Goal: Task Accomplishment & Management: Complete application form

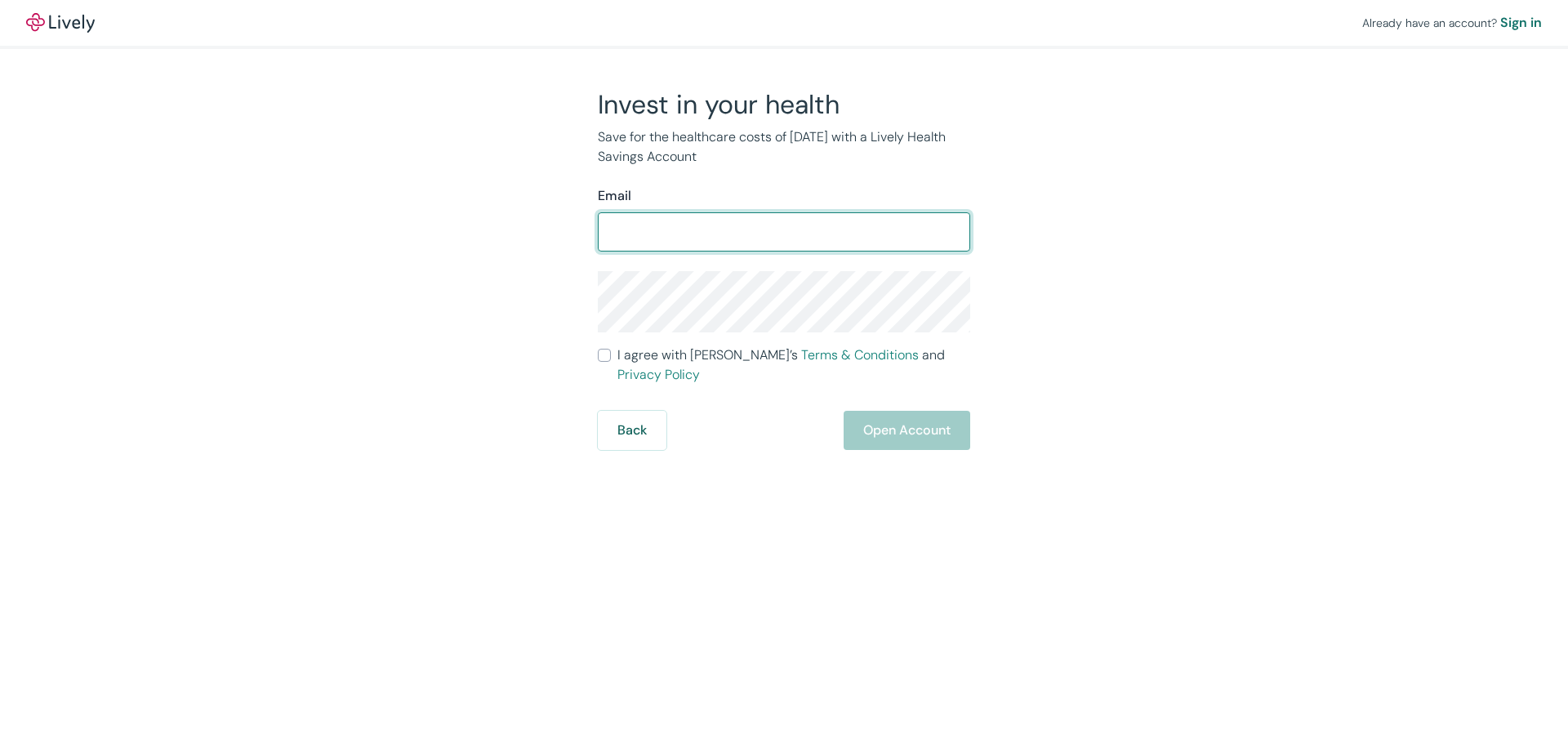
click at [721, 223] on input "Email" at bounding box center [783, 232] width 372 height 33
type input "[EMAIL_ADDRESS][DOMAIN_NAME]"
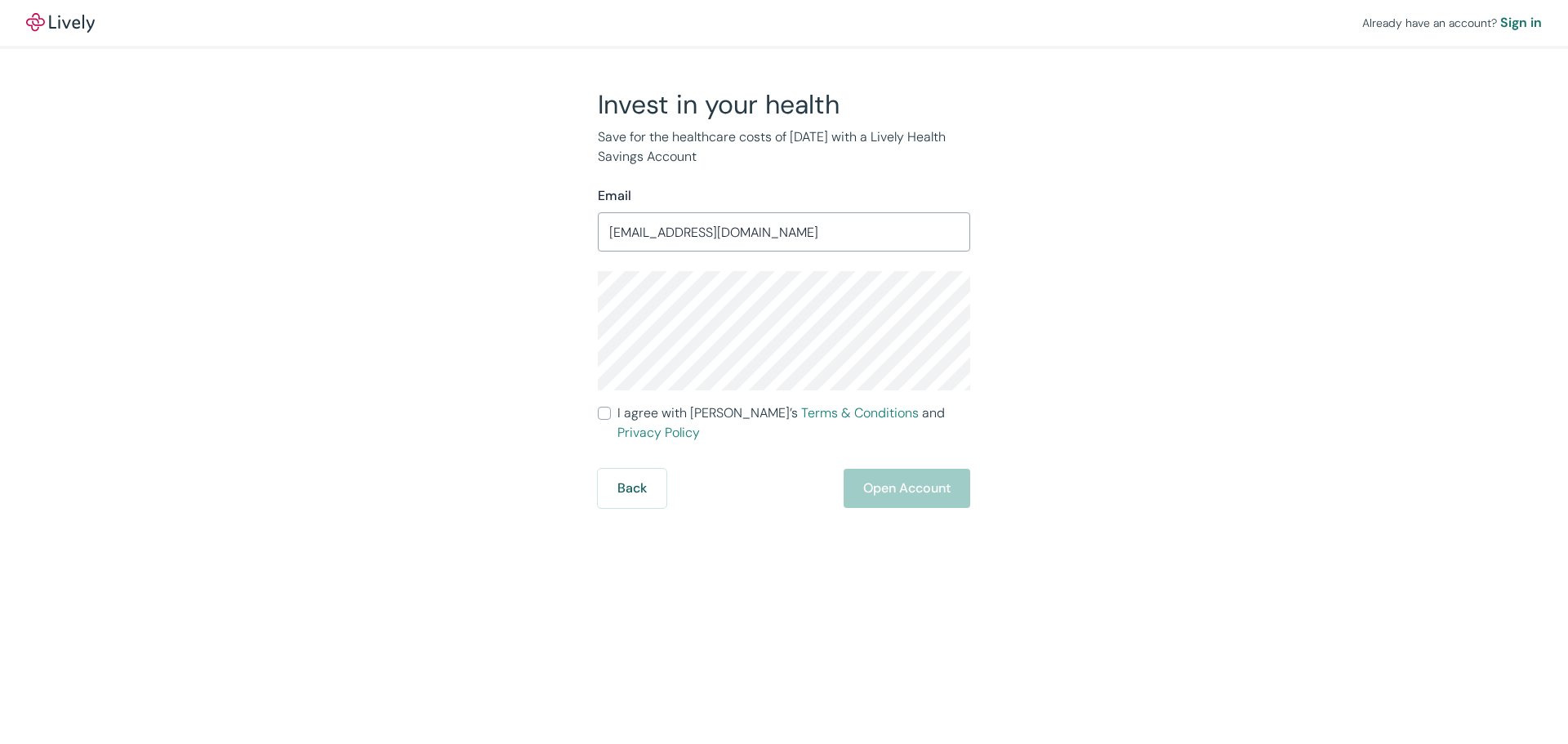
click at [609, 417] on input "I agree with Lively’s Terms & Conditions and Privacy Policy" at bounding box center [603, 413] width 13 height 13
checkbox input "true"
drag, startPoint x: 810, startPoint y: 448, endPoint x: 830, endPoint y: 450, distance: 20.1
click at [811, 448] on form "Email jpientok6@gmail.com ​ I agree with Lively’s Terms & Conditions and Privac…" at bounding box center [783, 347] width 372 height 322
click at [860, 469] on button "Open Account" at bounding box center [906, 489] width 126 height 40
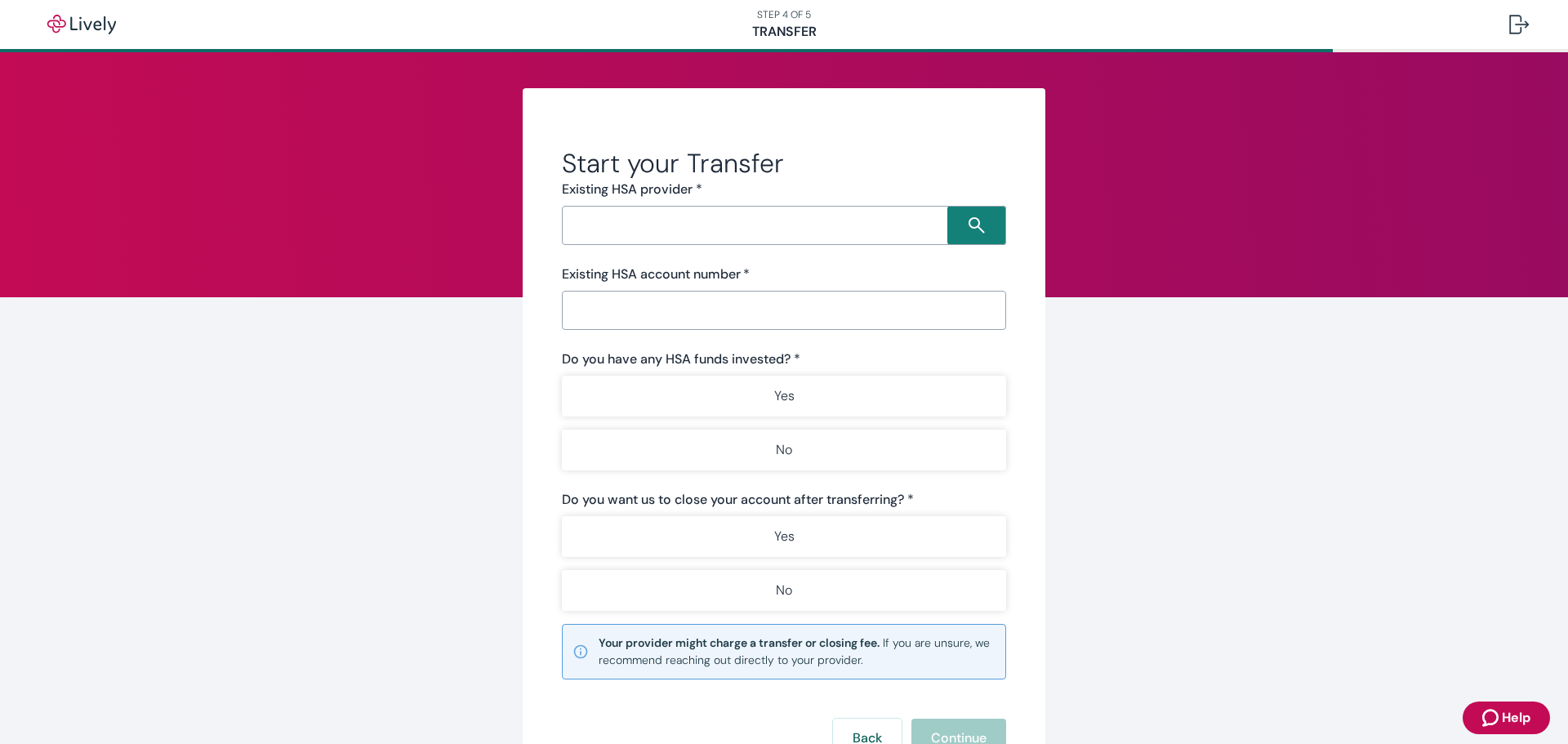
click at [695, 215] on input "Search input" at bounding box center [756, 225] width 381 height 23
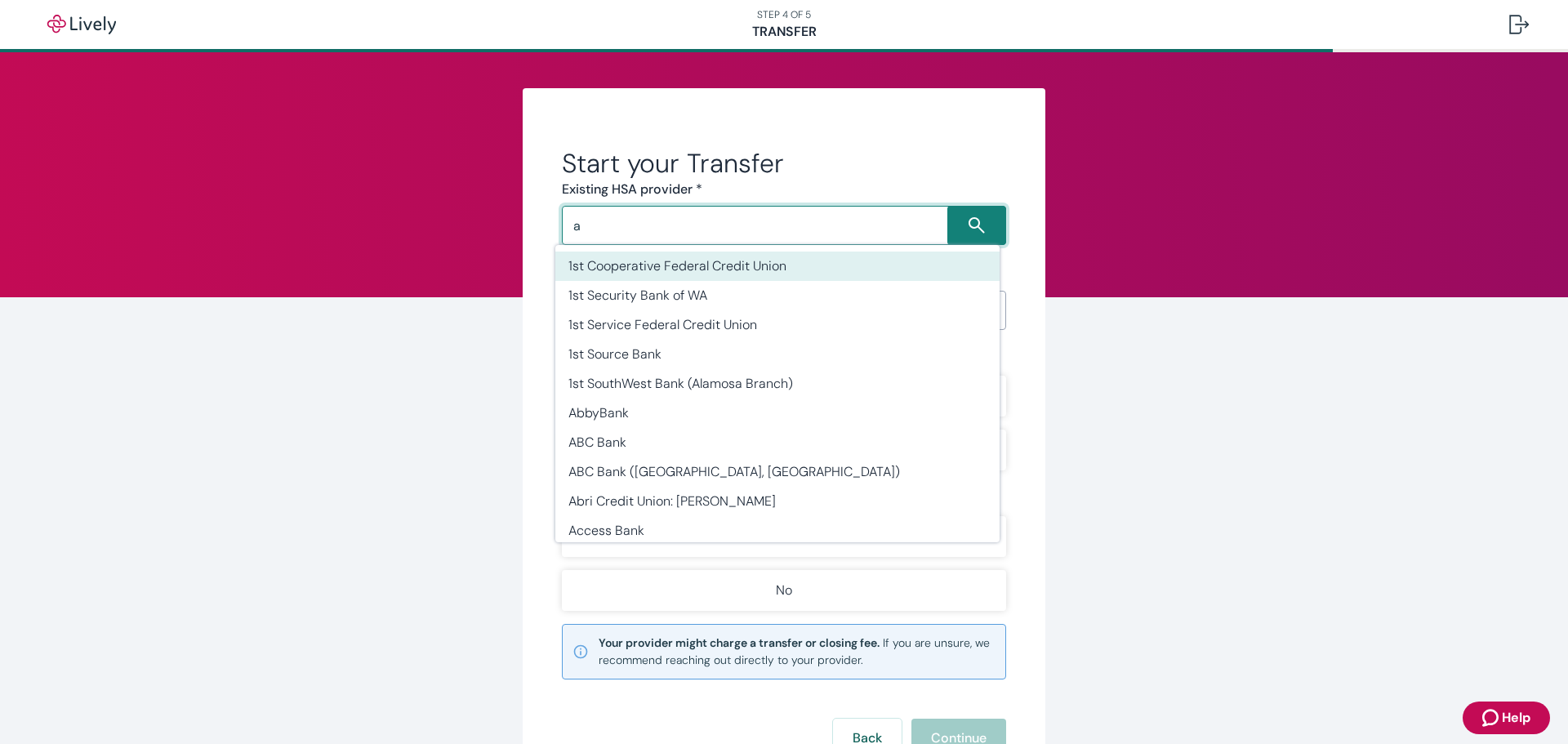
type input "a"
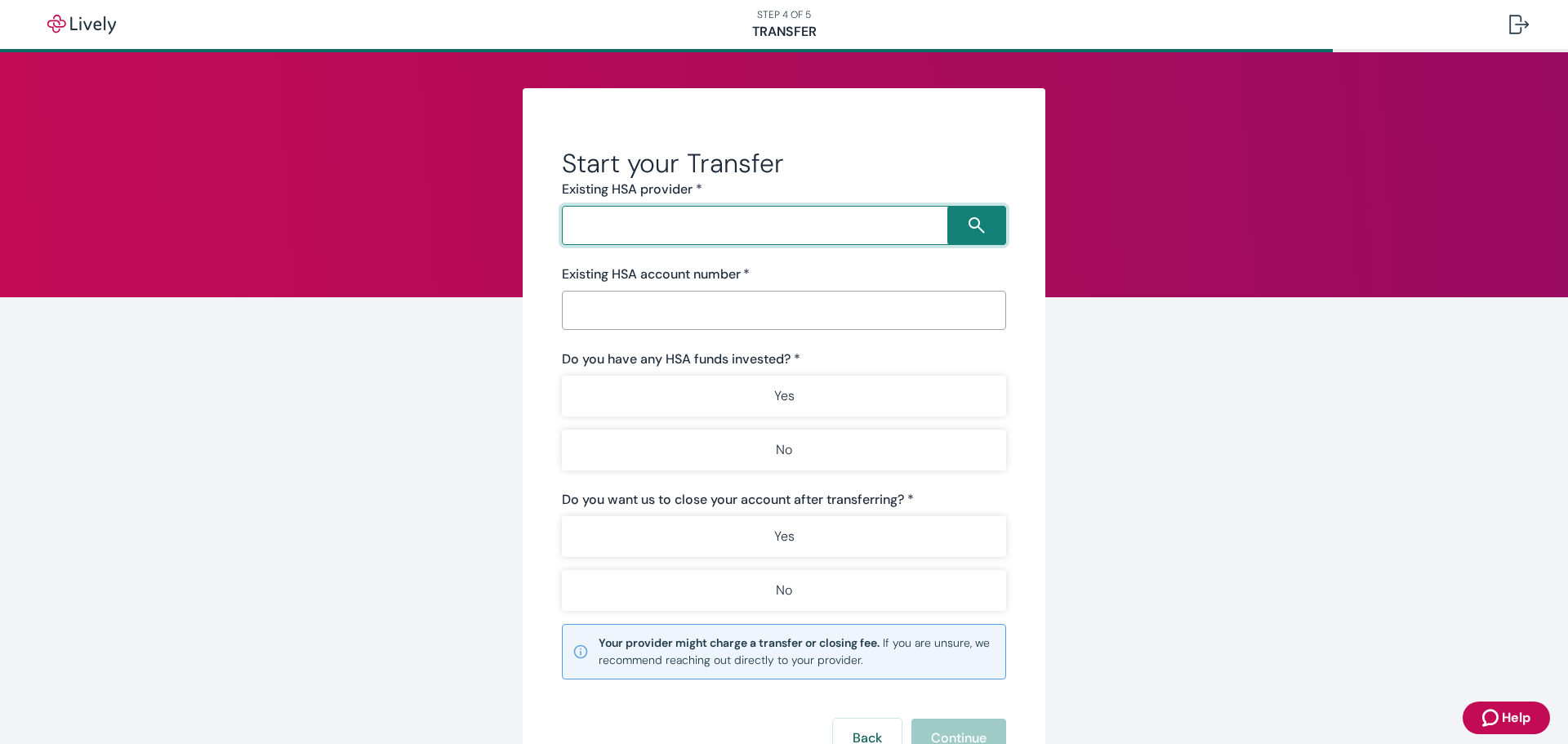
click at [656, 218] on input "Search input" at bounding box center [756, 225] width 381 height 23
click at [652, 225] on input "a" at bounding box center [756, 225] width 381 height 23
click at [684, 274] on li "Aptia365" at bounding box center [777, 267] width 444 height 29
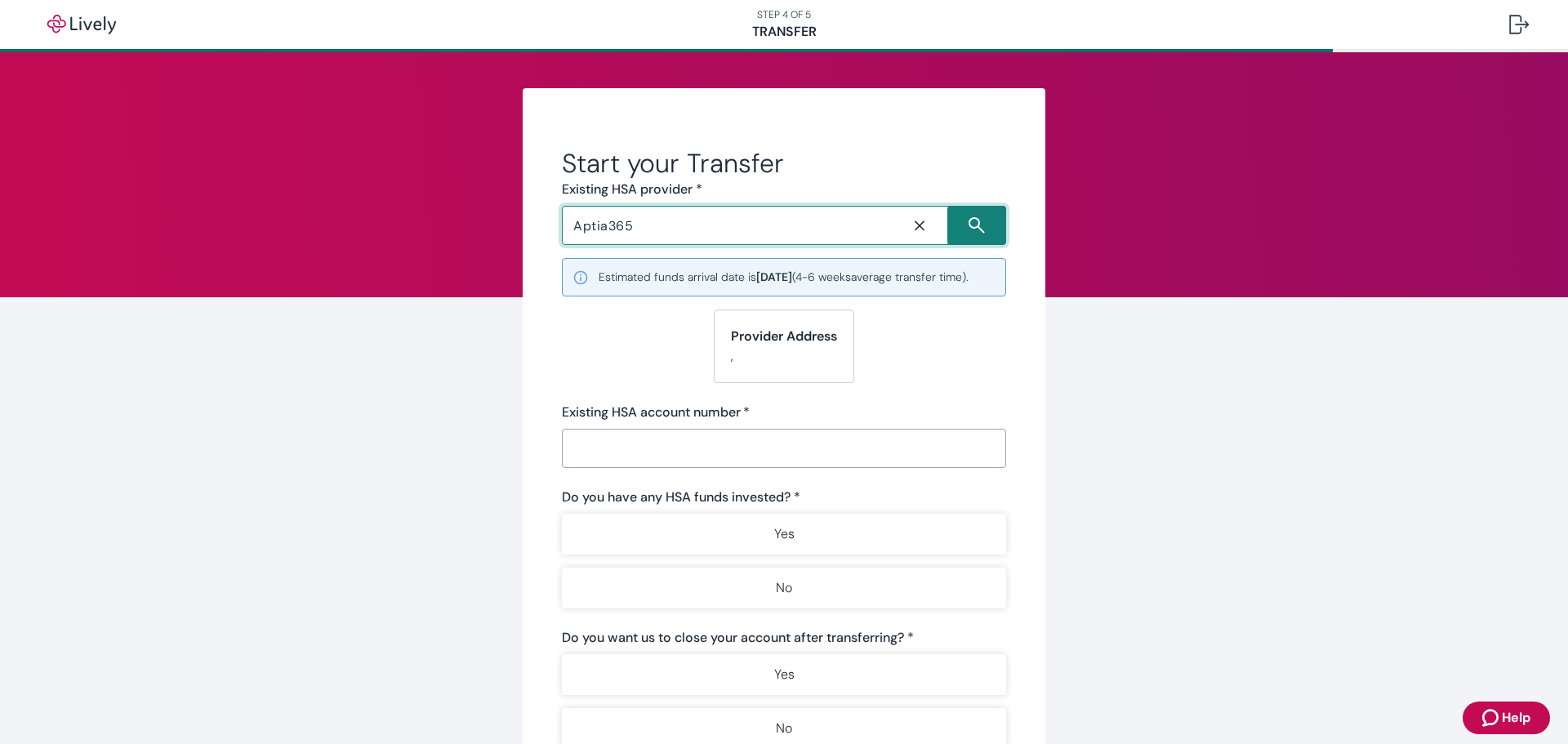
type input "Aptia365"
click at [652, 461] on input "Existing HSA account number   *" at bounding box center [784, 449] width 444 height 33
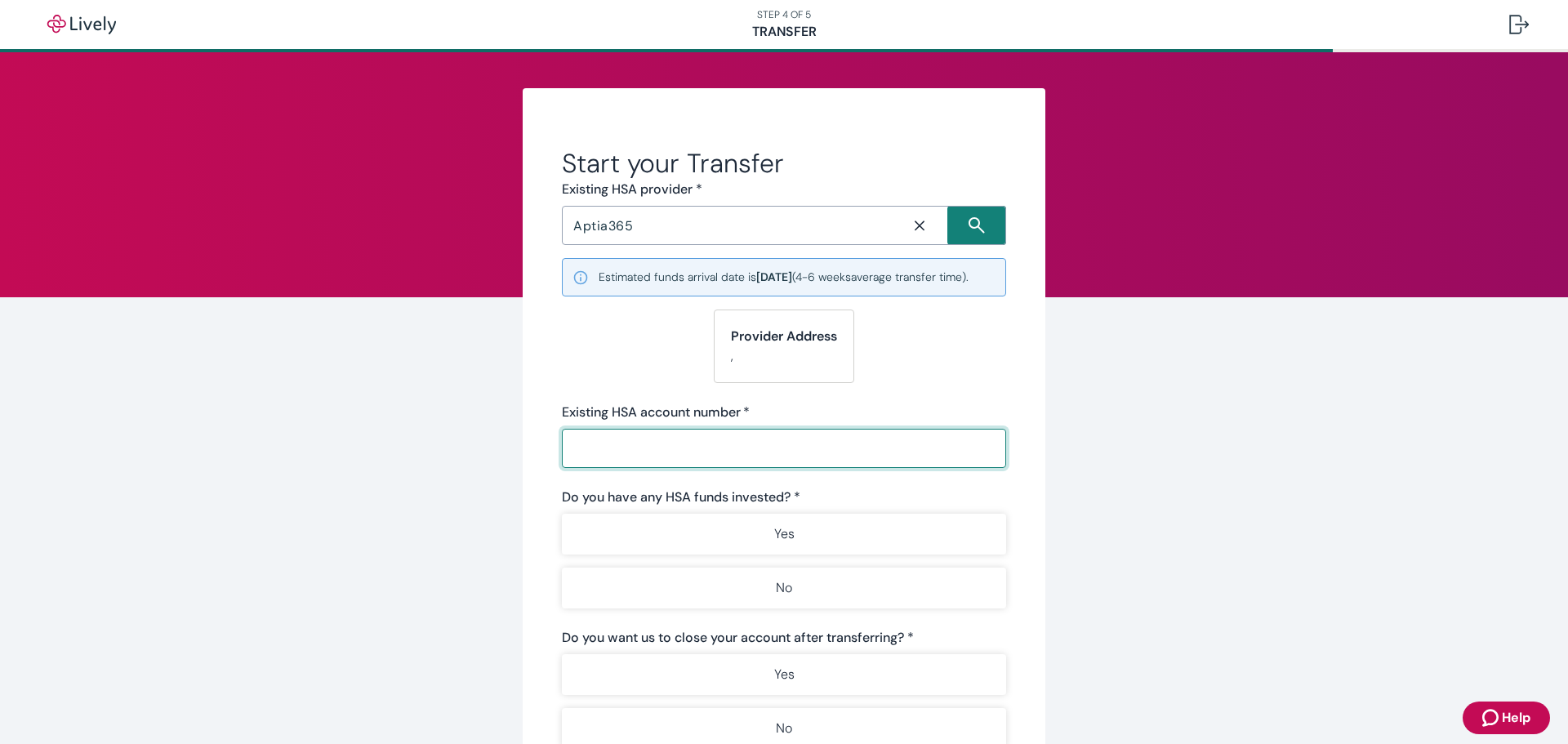
paste input "737BC805A92948ED9E94554DFC9CB7BF 55219B239E0C483C8E5F4C93AB75B37A AAF1AEB33F4F4…"
type input "737BC805A92948ED9E94554DFC9CB7BF 55219B239E0C483C8E5F4C93AB75B37A AAF1AEB33F4F4…"
click at [629, 465] on input "737BC805A92948ED9E94554DFC9CB7BF 55219B239E0C483C8E5F4C93AB75B37A AAF1AEB33F4F4…" at bounding box center [784, 449] width 444 height 33
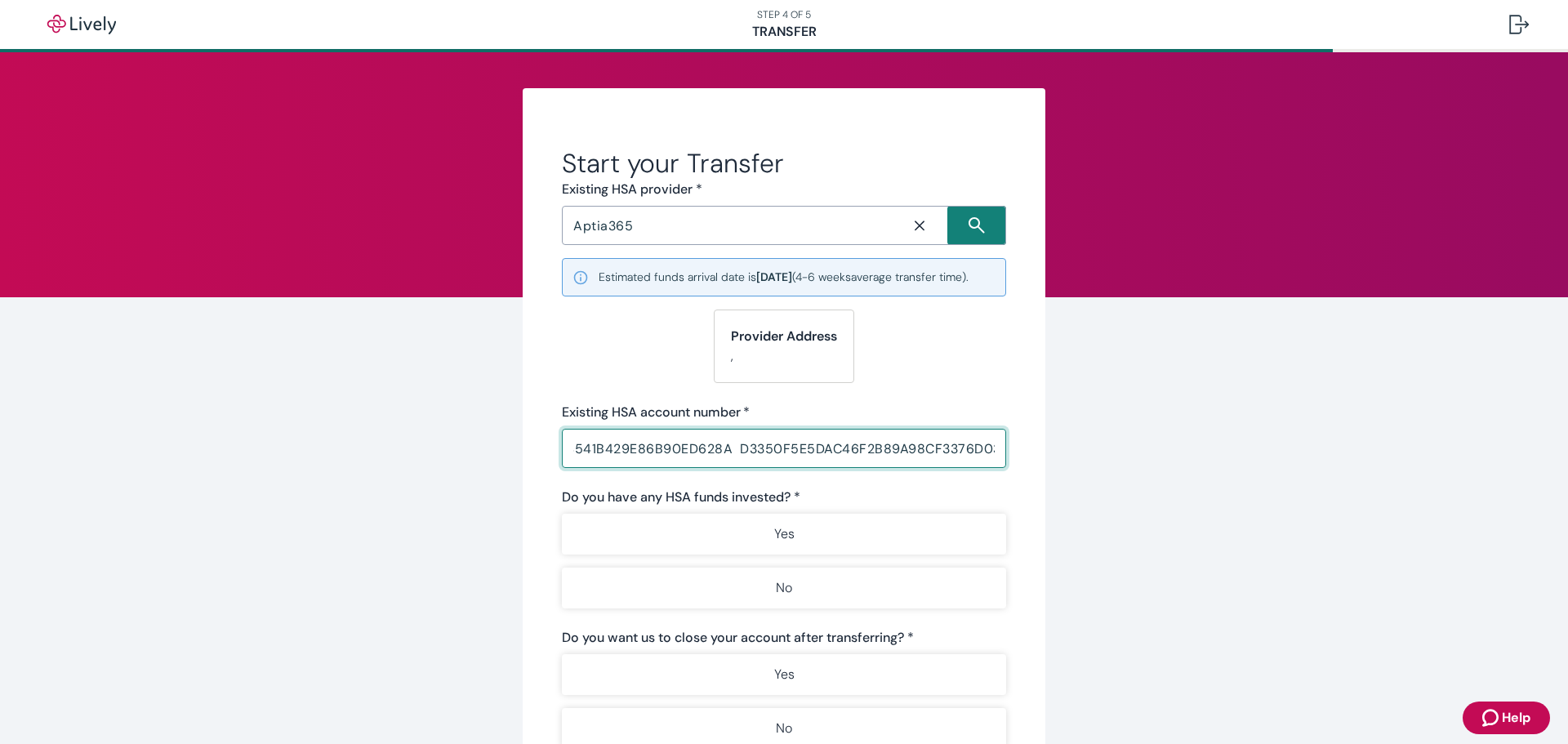
click at [629, 465] on input "737BC805A92948ED9E94554DFC9CB7BF 55219B239E0C483C8E5F4C93AB75B37A AAF1AEB33F4F4…" at bounding box center [784, 449] width 444 height 33
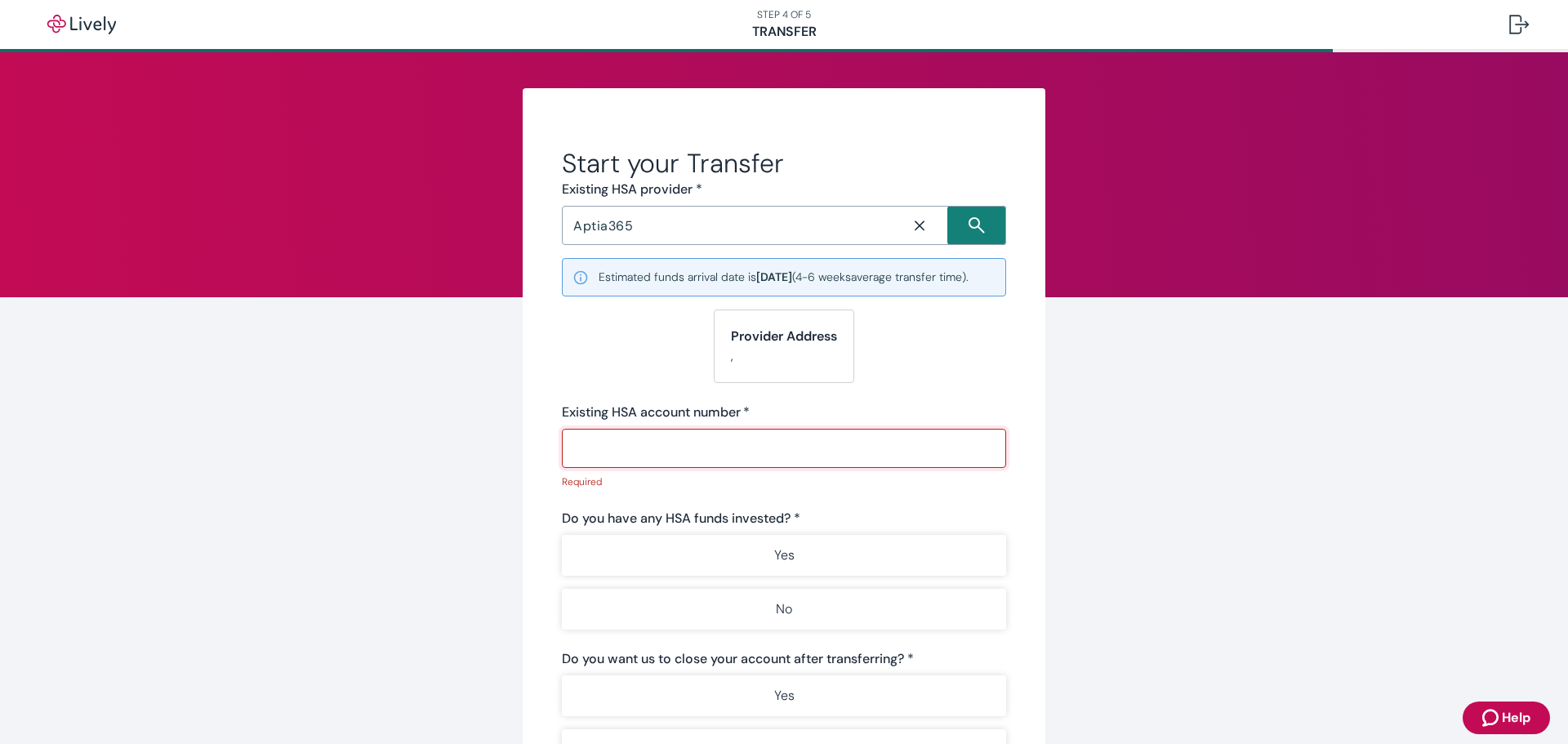
paste input "83264999370529"
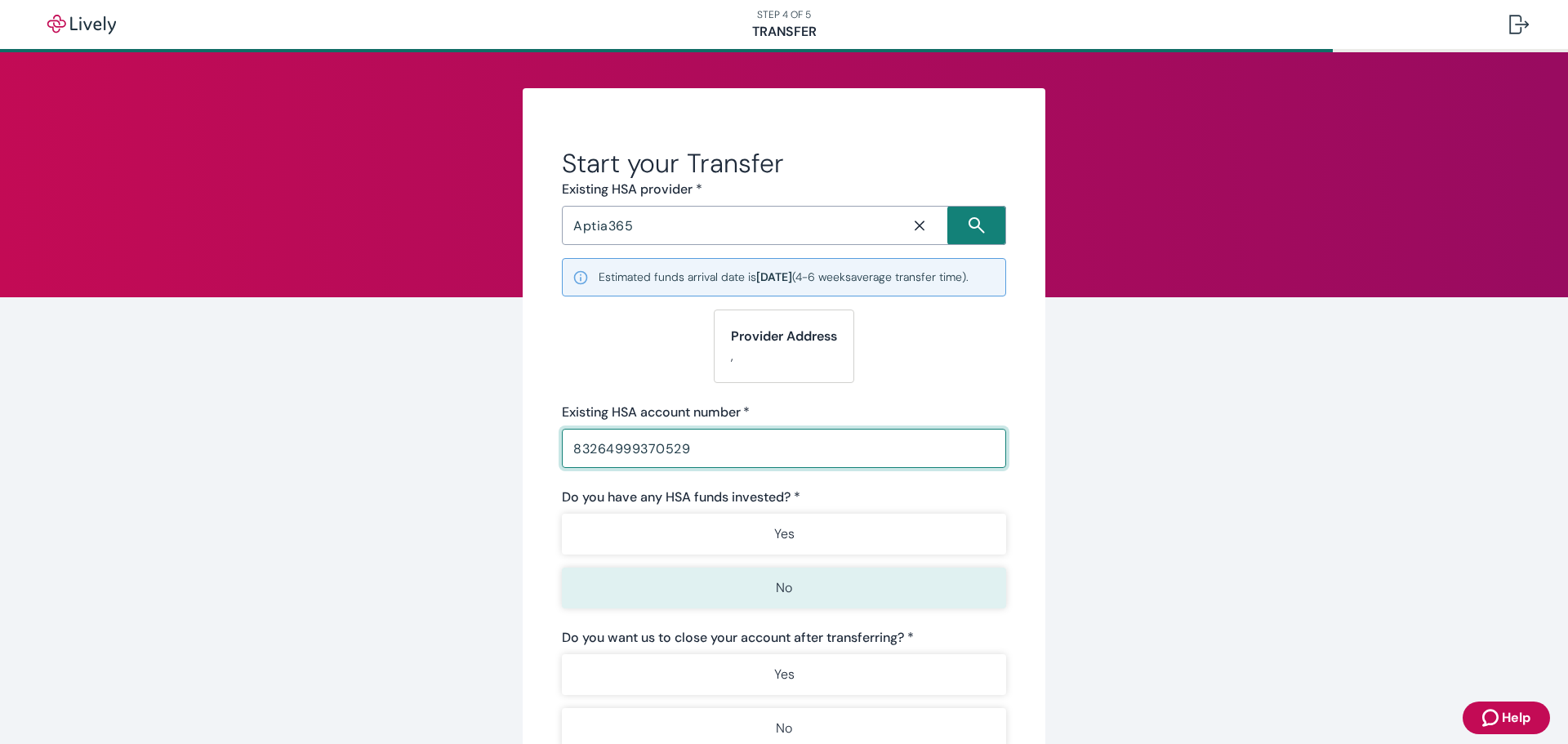
type input "83264999370529"
click at [665, 609] on button "No" at bounding box center [784, 588] width 444 height 41
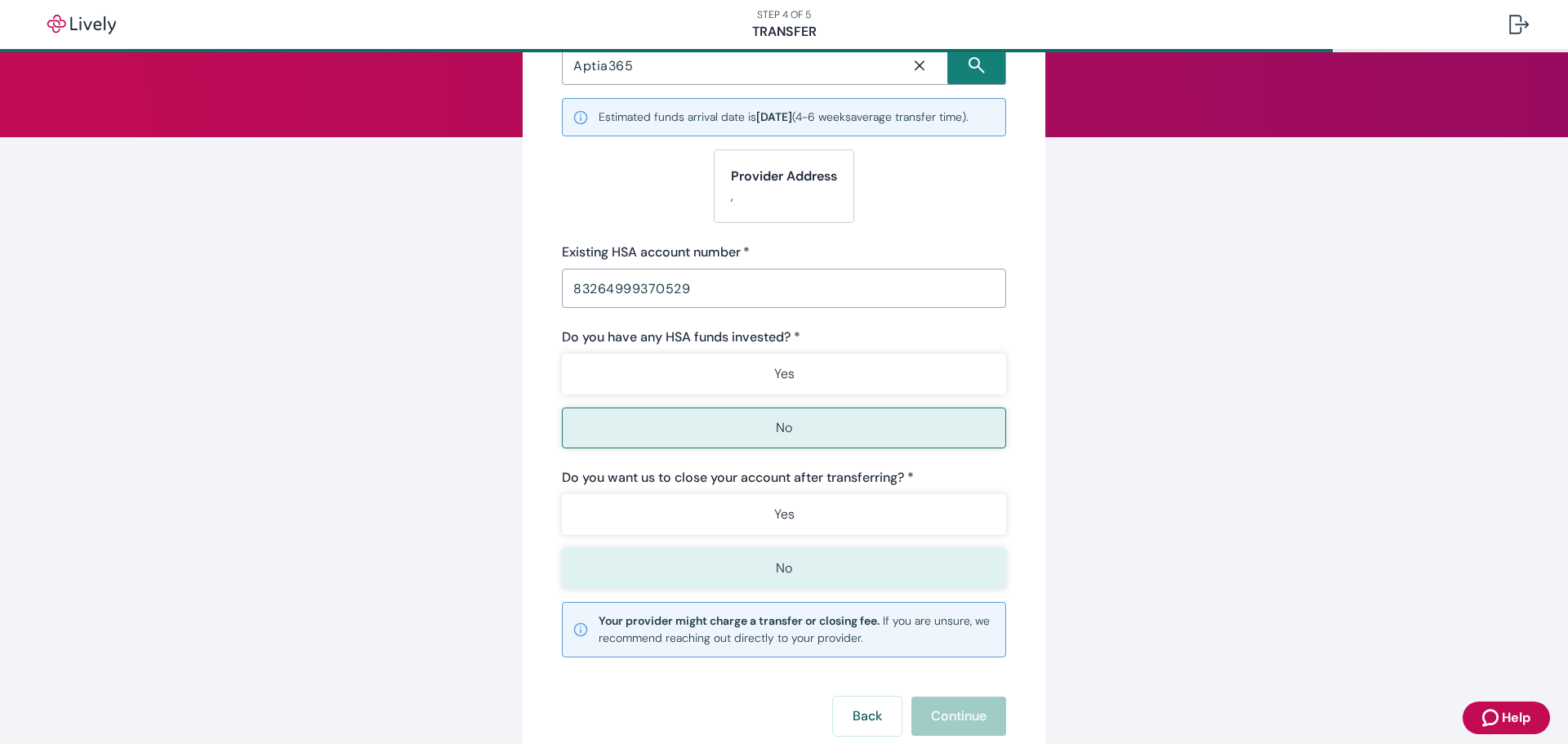
scroll to position [163, 0]
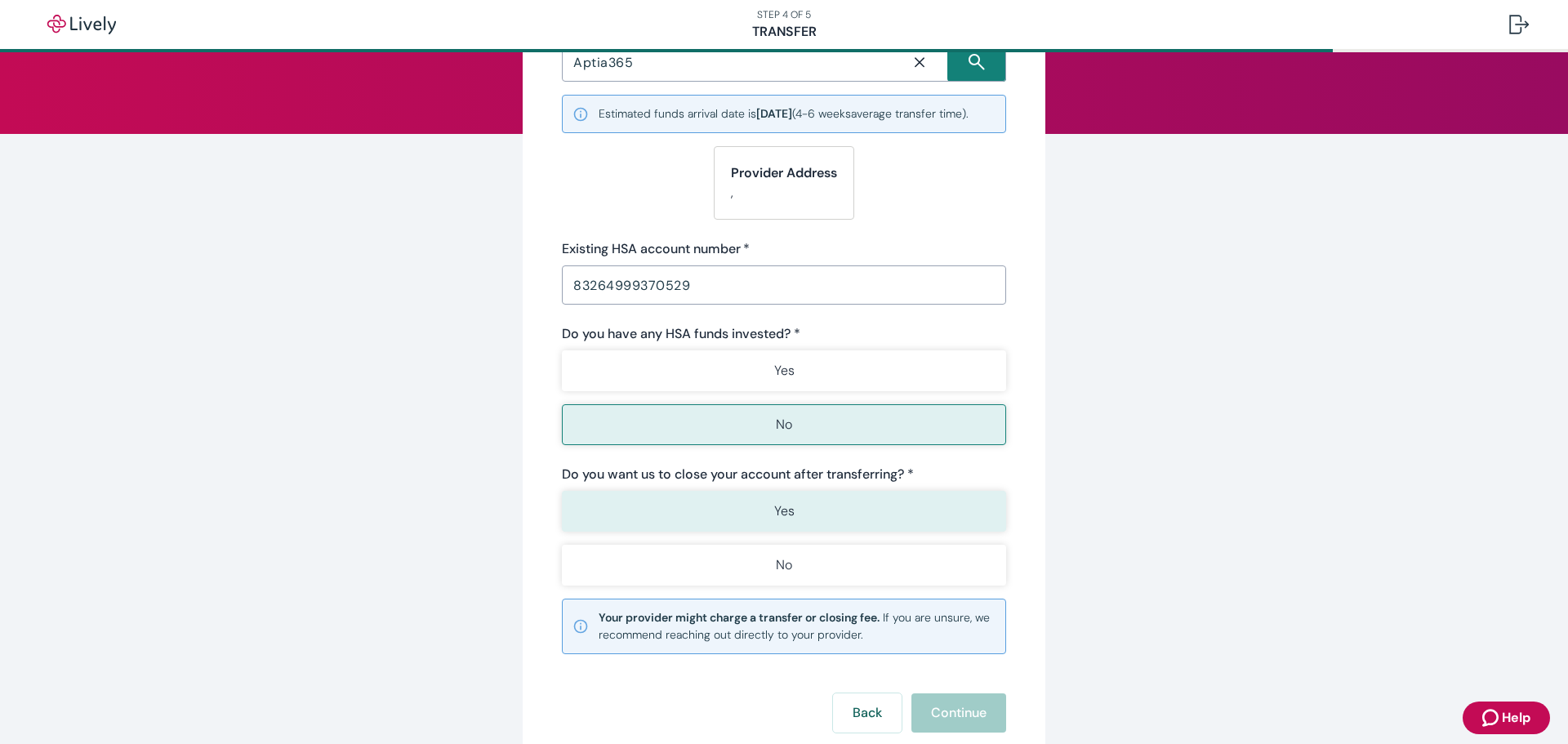
click at [696, 526] on button "Yes" at bounding box center [784, 512] width 444 height 41
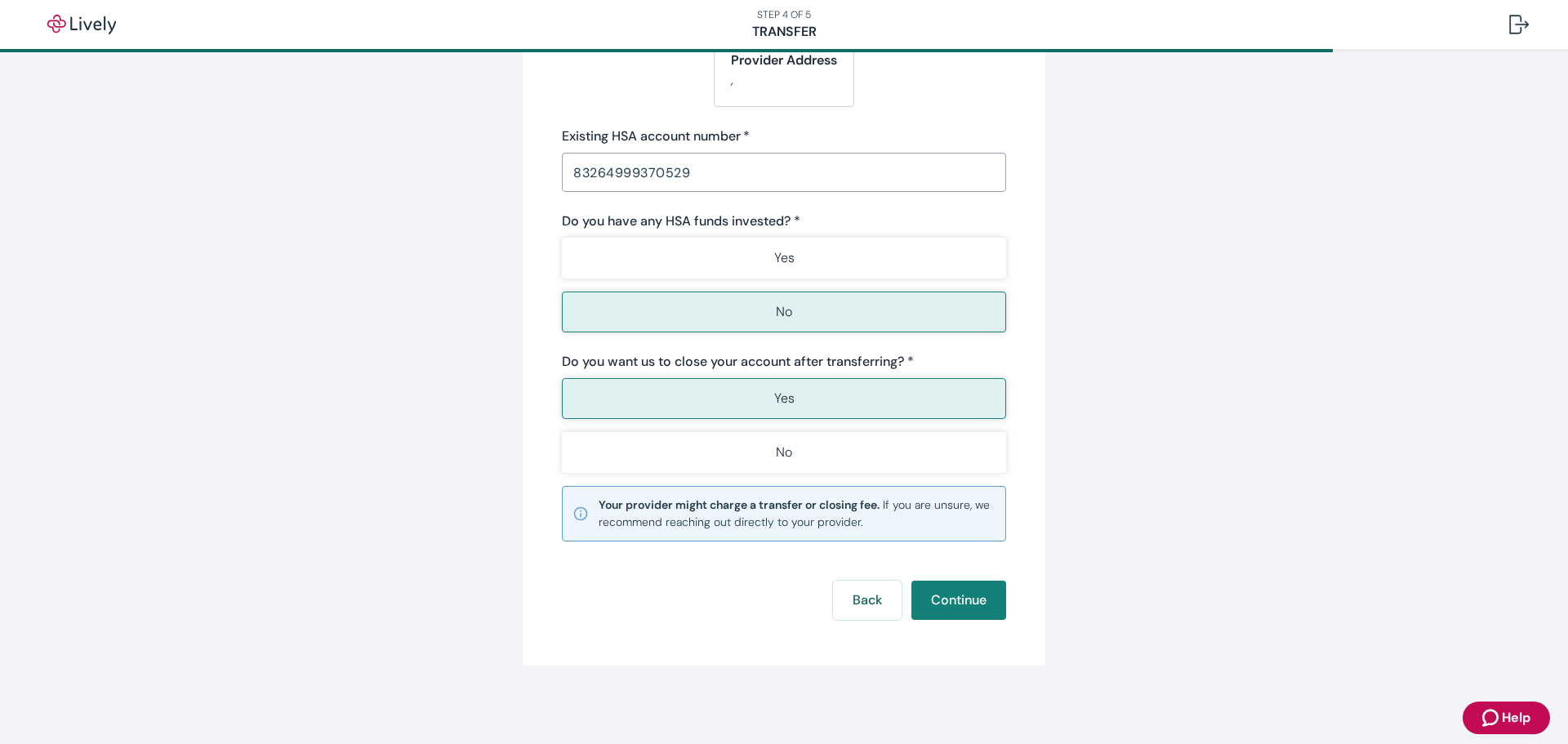
scroll to position [293, 0]
click at [945, 591] on button "Continue" at bounding box center [959, 600] width 95 height 40
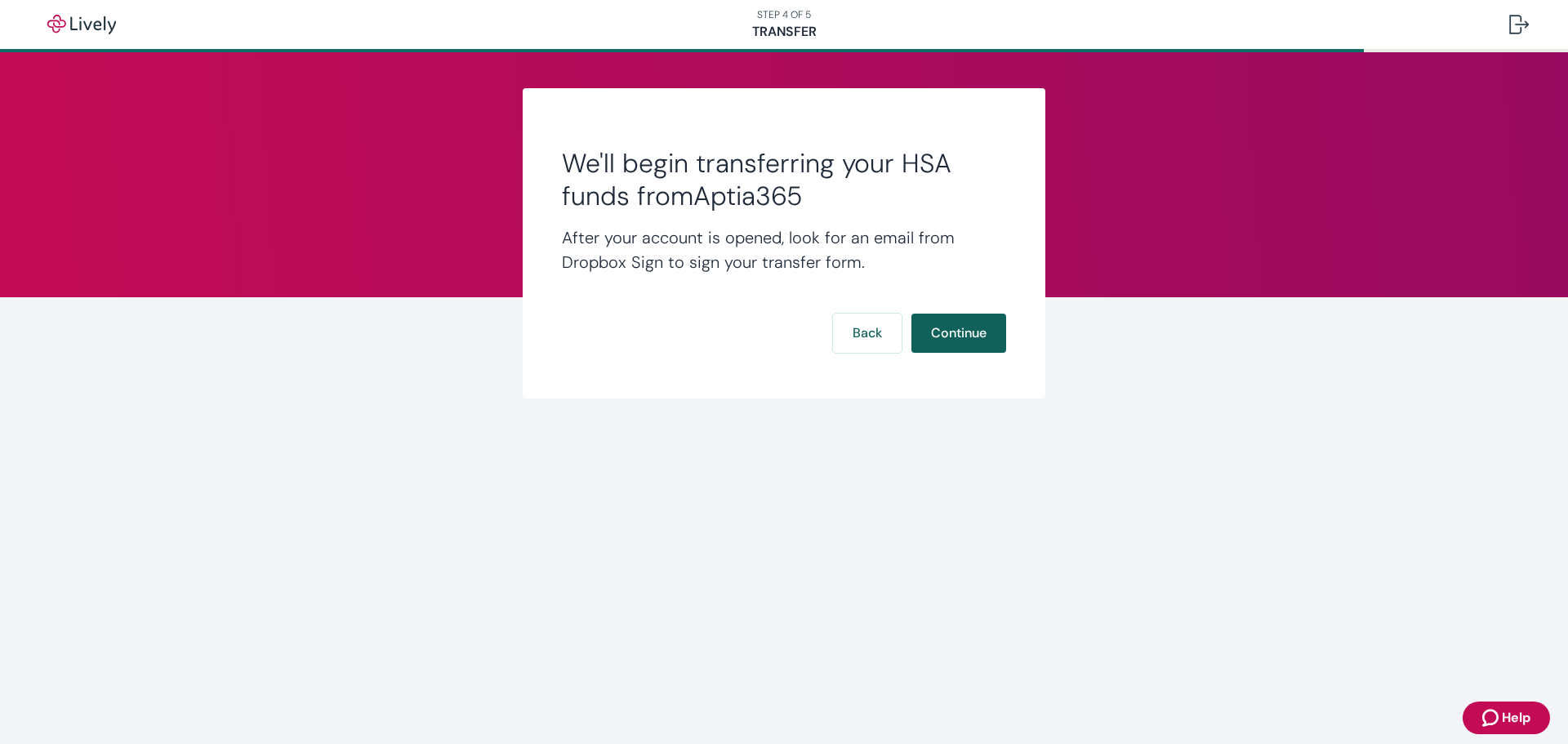
click at [948, 327] on button "Continue" at bounding box center [959, 334] width 95 height 40
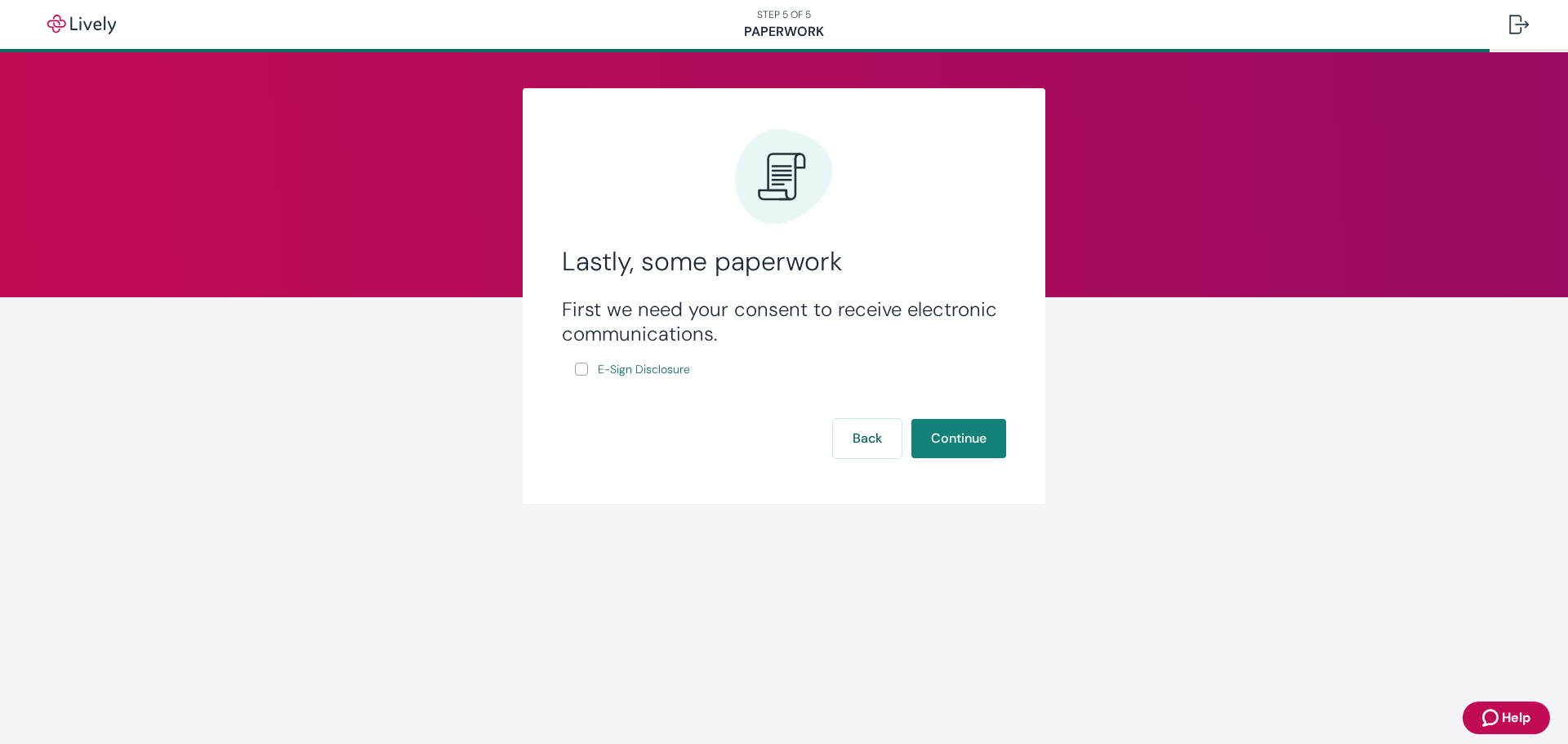
click at [571, 372] on div "First we need your consent to receive electronic communications. E-Sign Disclos…" at bounding box center [784, 339] width 444 height 83
click at [576, 372] on input "E-Sign Disclosure" at bounding box center [581, 369] width 13 height 13
checkbox input "true"
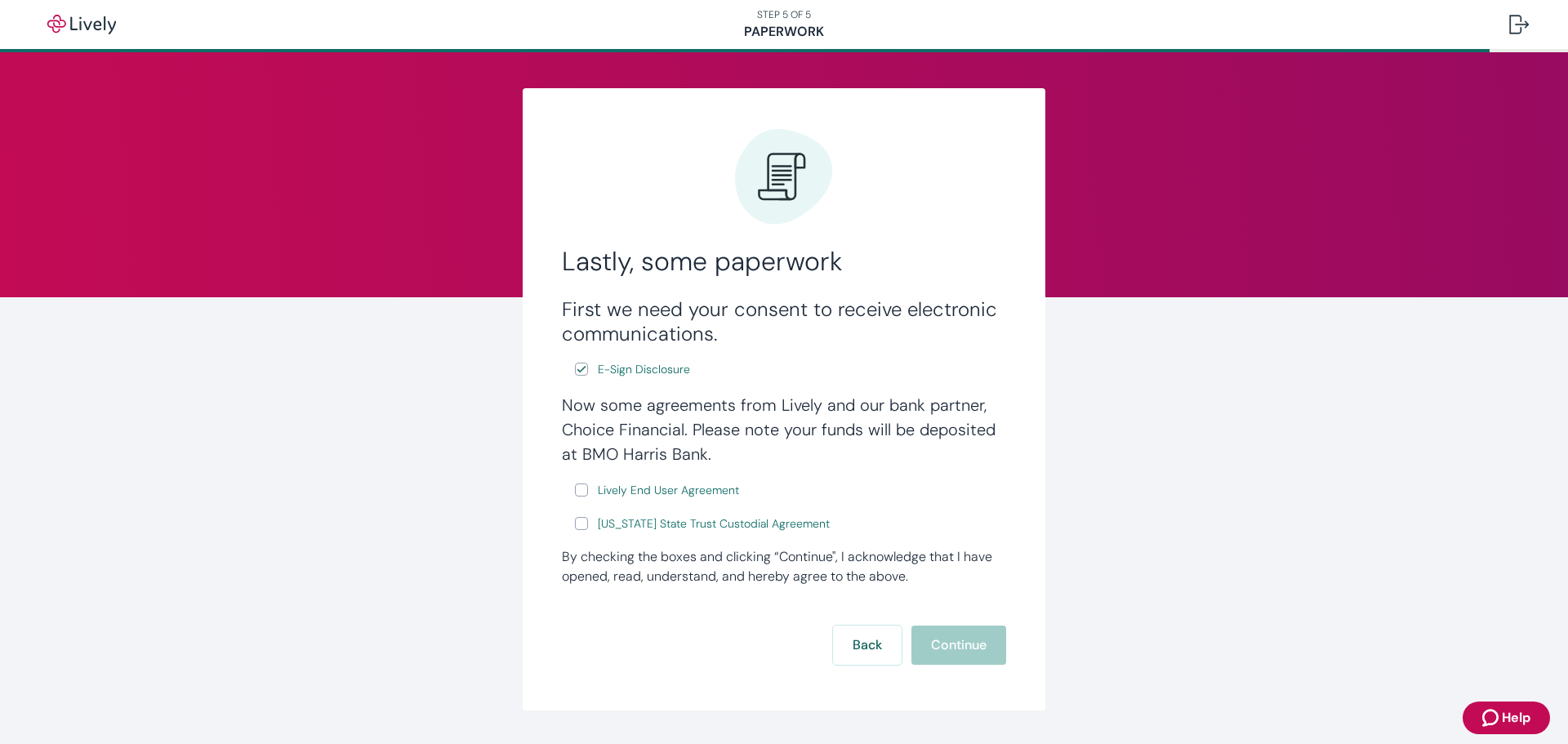
click at [579, 495] on input "Lively End User Agreement" at bounding box center [581, 489] width 13 height 13
checkbox input "true"
click at [578, 523] on input "[US_STATE] State Trust Custodial Agreement" at bounding box center [581, 523] width 13 height 13
checkbox input "true"
click at [952, 650] on button "Continue" at bounding box center [959, 646] width 95 height 40
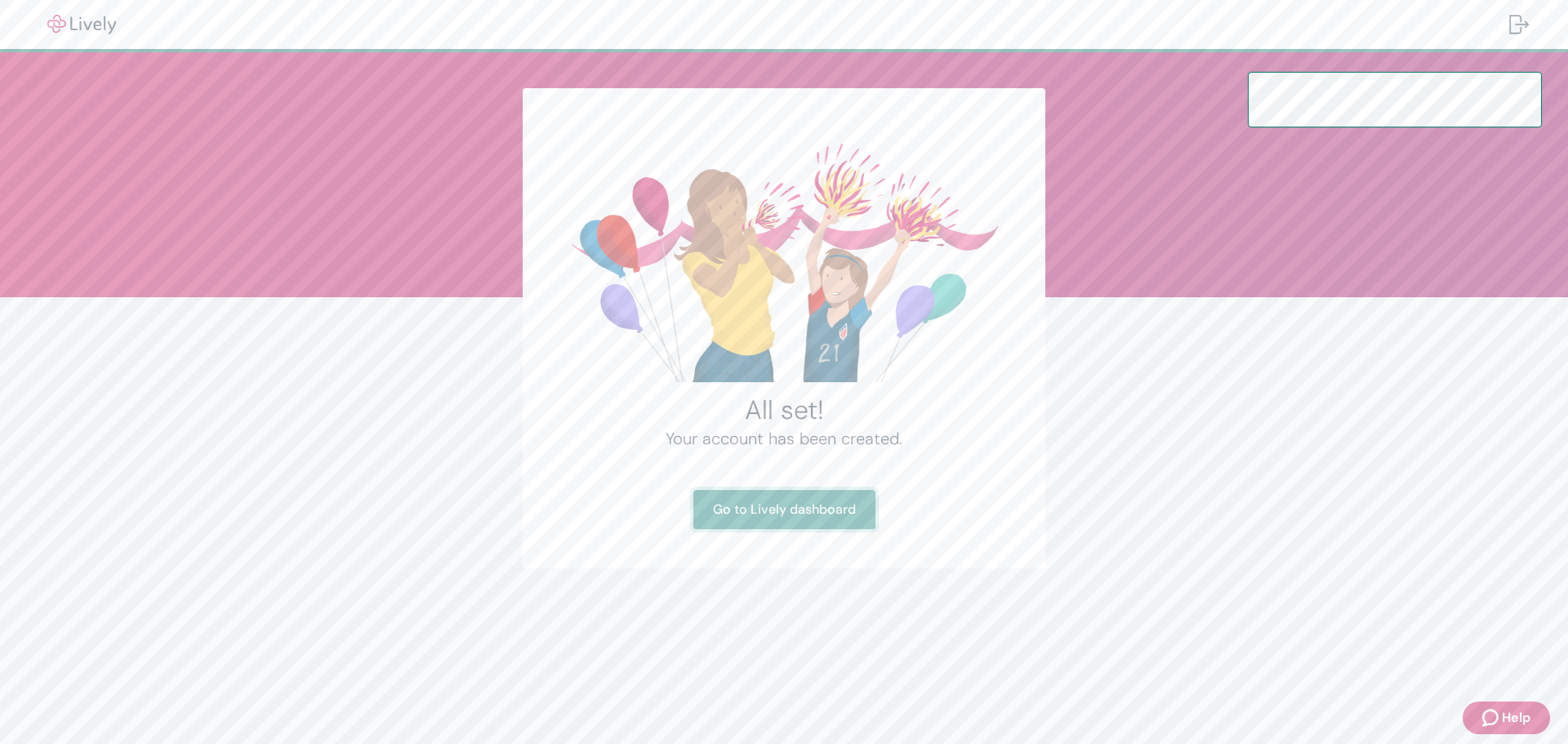
click at [807, 499] on link "Go to Lively dashboard" at bounding box center [785, 510] width 182 height 40
